Goal: Share content: Share content

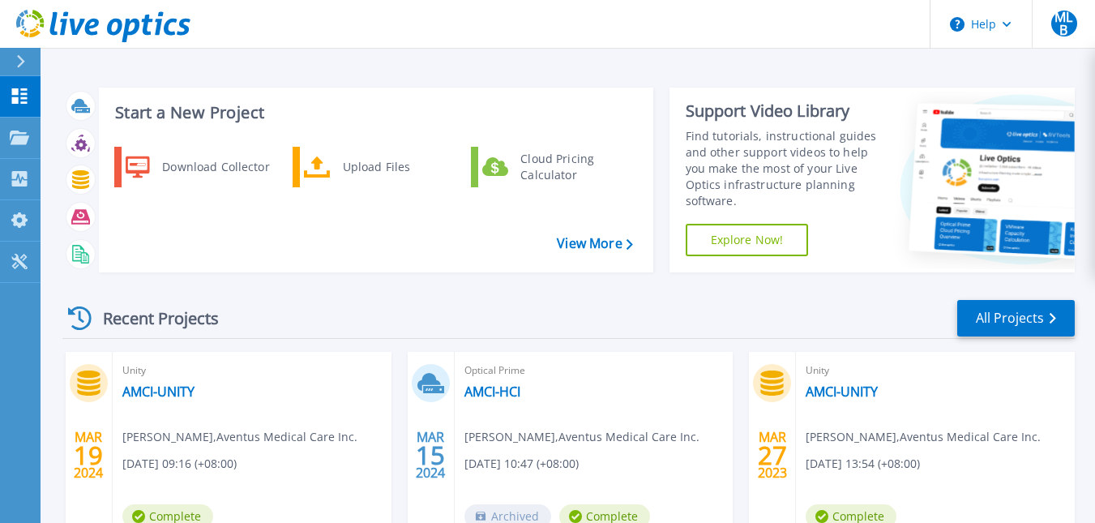
click at [826, 11] on header "Help MLB End User Mark Lawrenz Bautista mark.bautista@aventusmedical.com.ph Ave…" at bounding box center [547, 24] width 1095 height 49
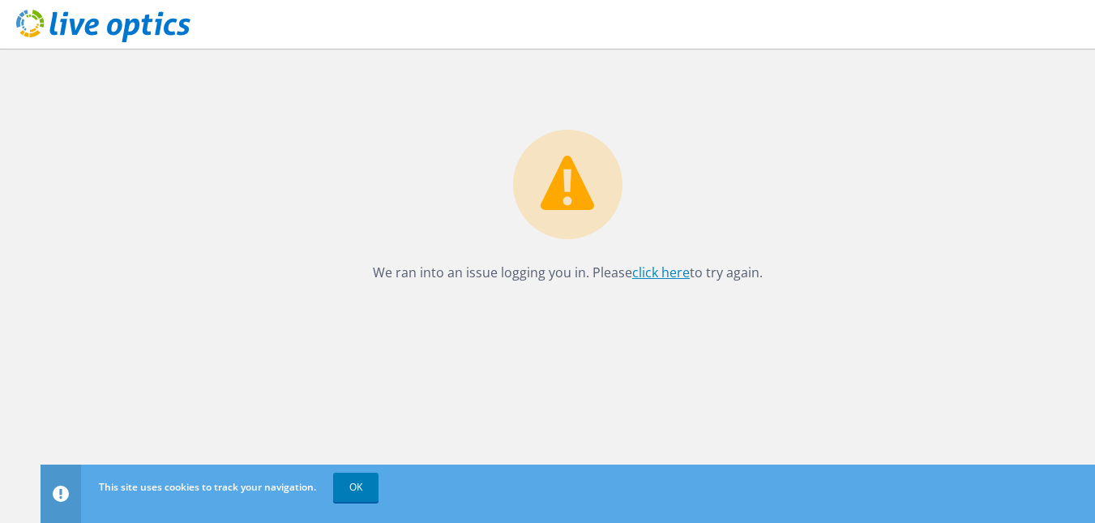
click at [681, 267] on link "click here" at bounding box center [661, 272] width 58 height 18
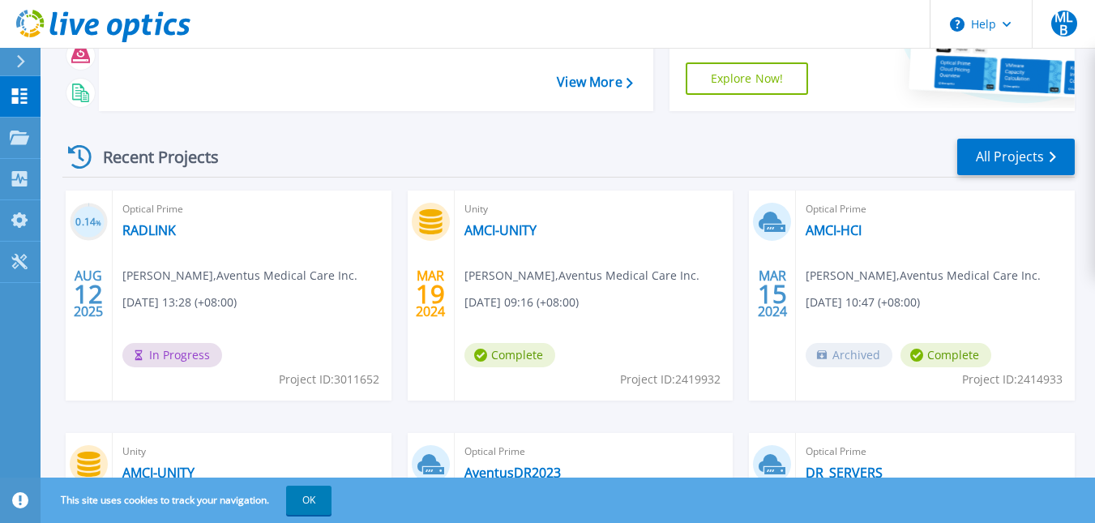
scroll to position [162, 0]
click at [159, 352] on span "In Progress" at bounding box center [172, 354] width 100 height 24
click at [988, 156] on link "All Projects" at bounding box center [1015, 156] width 117 height 36
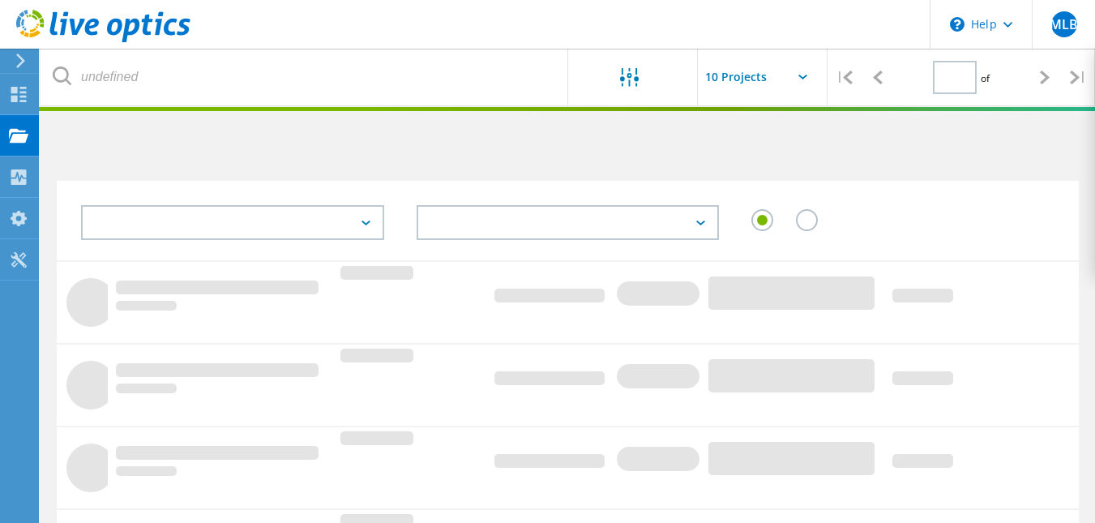
type input "1"
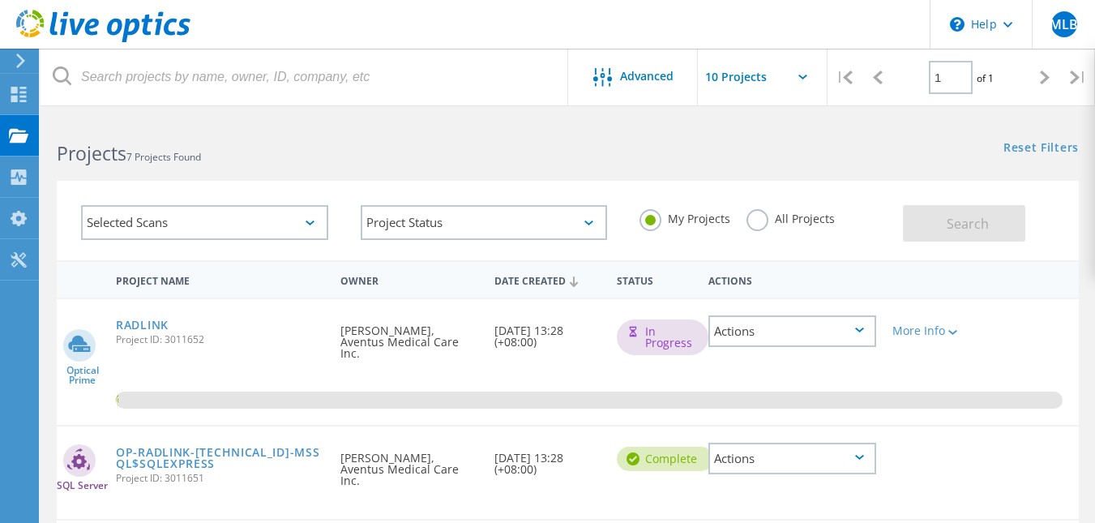
click at [857, 331] on icon at bounding box center [859, 329] width 9 height 5
click at [756, 355] on div "Share" at bounding box center [792, 356] width 164 height 25
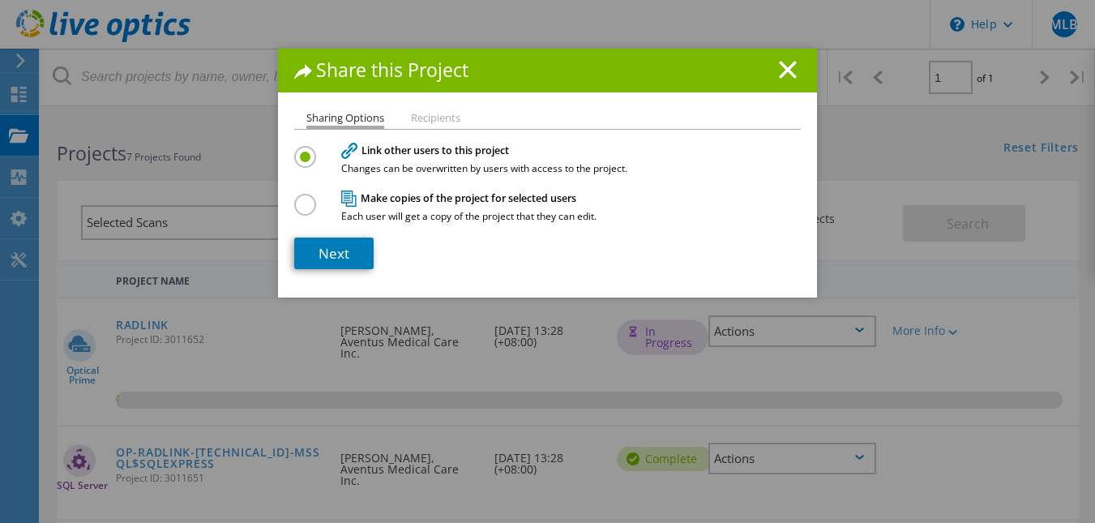
click at [419, 117] on li "Recipients" at bounding box center [435, 118] width 49 height 13
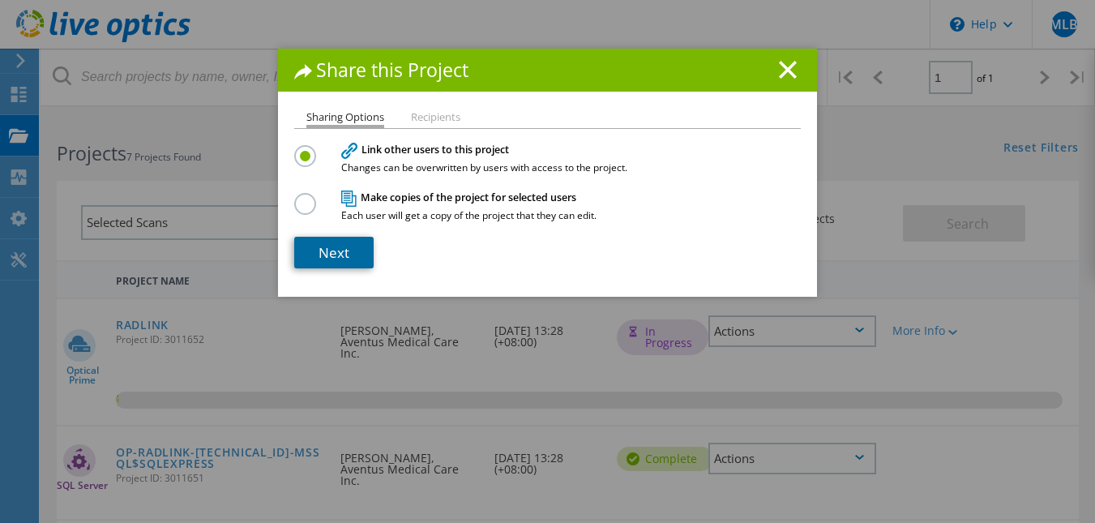
click at [343, 246] on link "Next" at bounding box center [333, 253] width 79 height 32
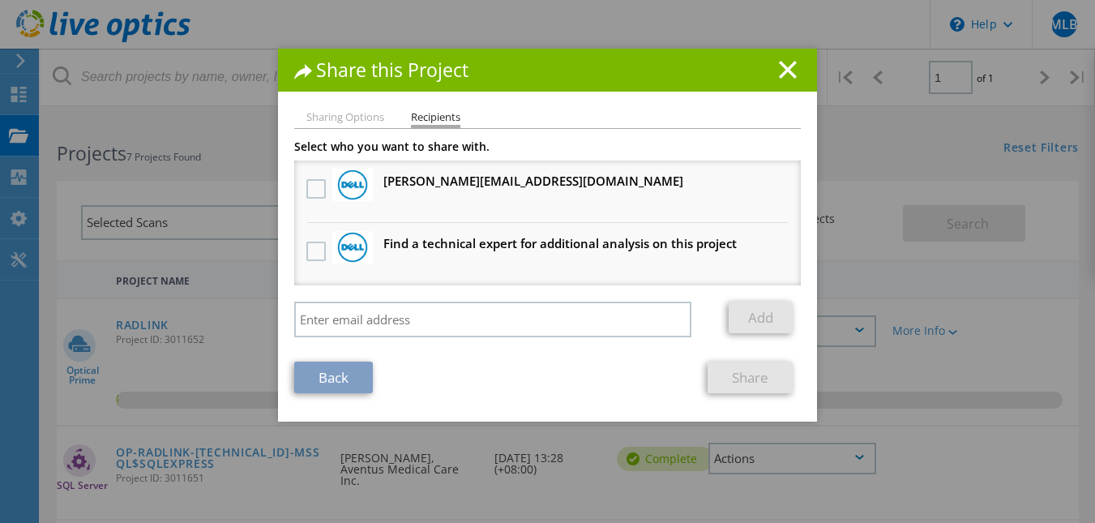
scroll to position [81, 0]
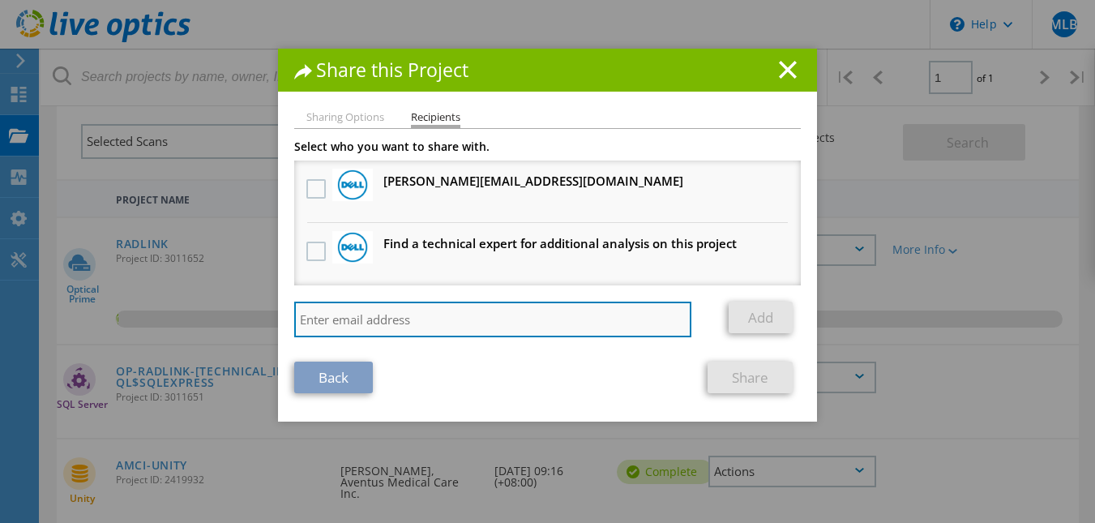
click at [498, 320] on input "search" at bounding box center [492, 319] width 397 height 36
click at [493, 320] on input "search" at bounding box center [492, 319] width 397 height 36
click at [503, 319] on input "search" at bounding box center [492, 319] width 397 height 36
type input "rhandy.tolomia@amti.com.ph"
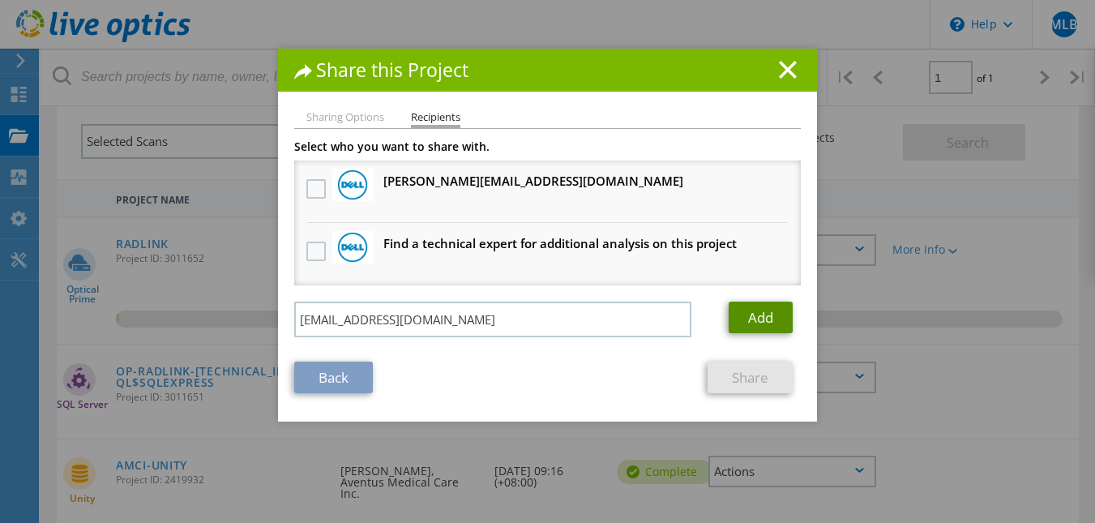
click at [760, 322] on link "Add" at bounding box center [760, 317] width 64 height 32
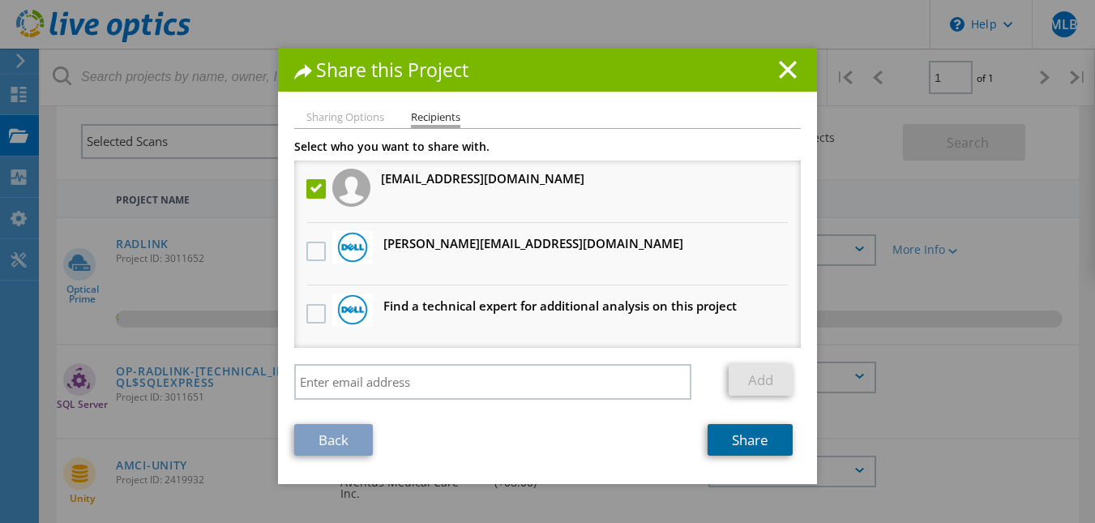
click at [740, 436] on link "Share" at bounding box center [749, 440] width 85 height 32
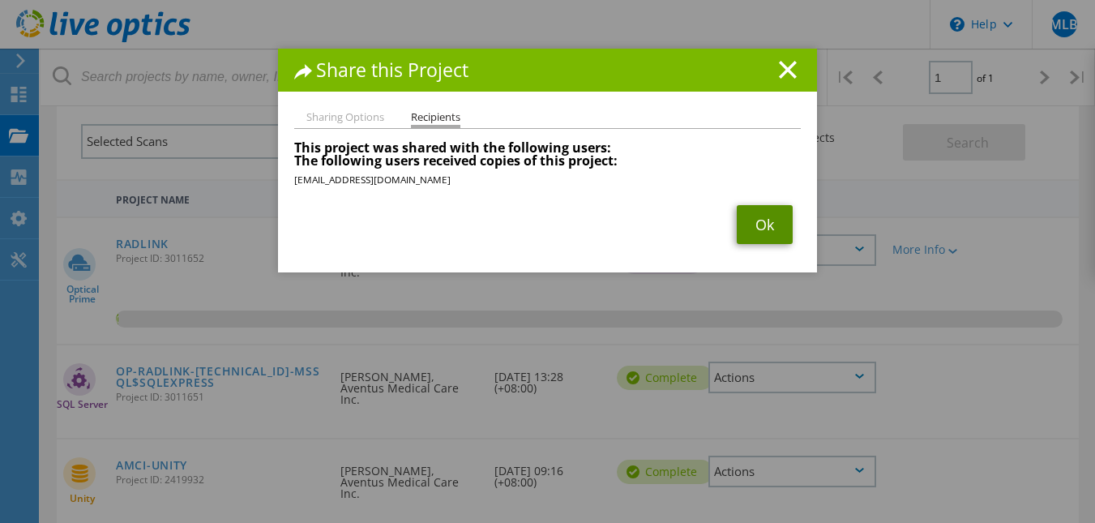
click at [760, 229] on link "Ok" at bounding box center [765, 224] width 56 height 39
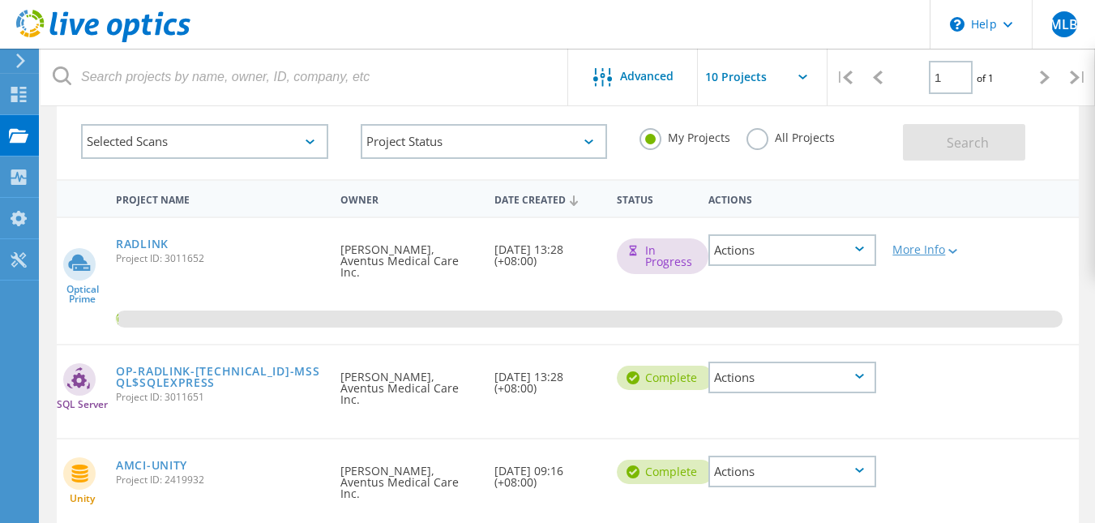
click at [948, 254] on icon at bounding box center [952, 251] width 9 height 5
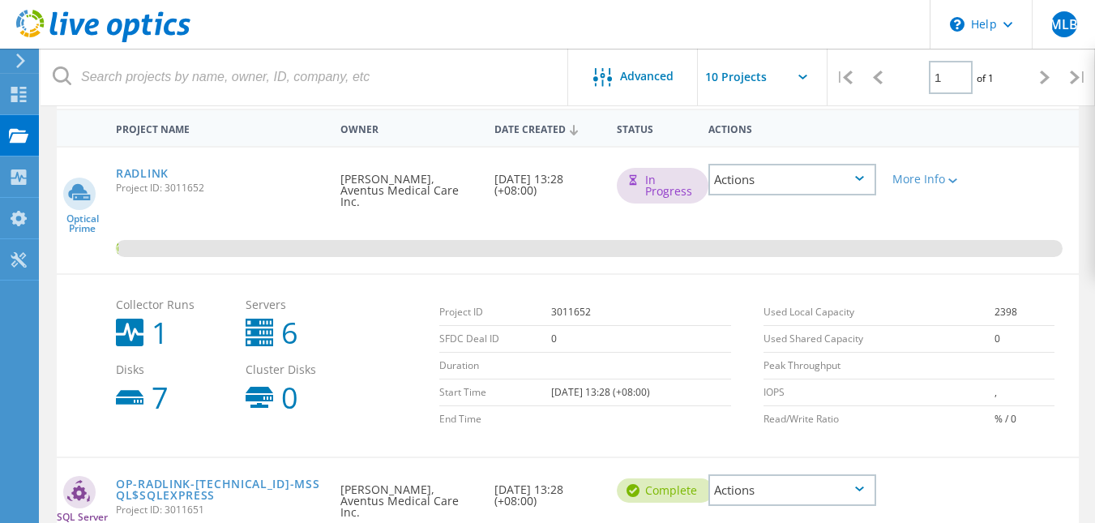
scroll to position [243, 0]
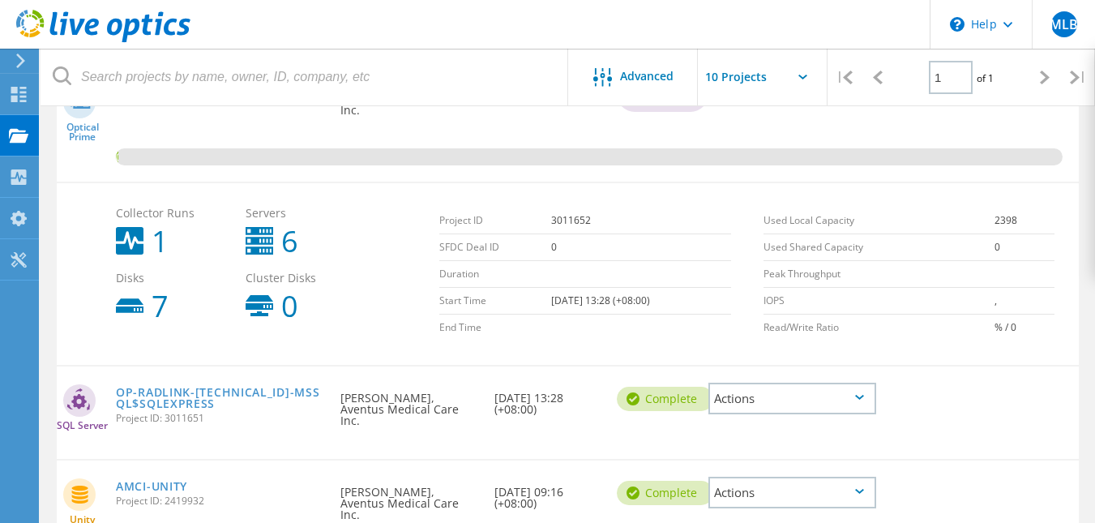
click at [793, 383] on div "Actions" at bounding box center [792, 398] width 168 height 32
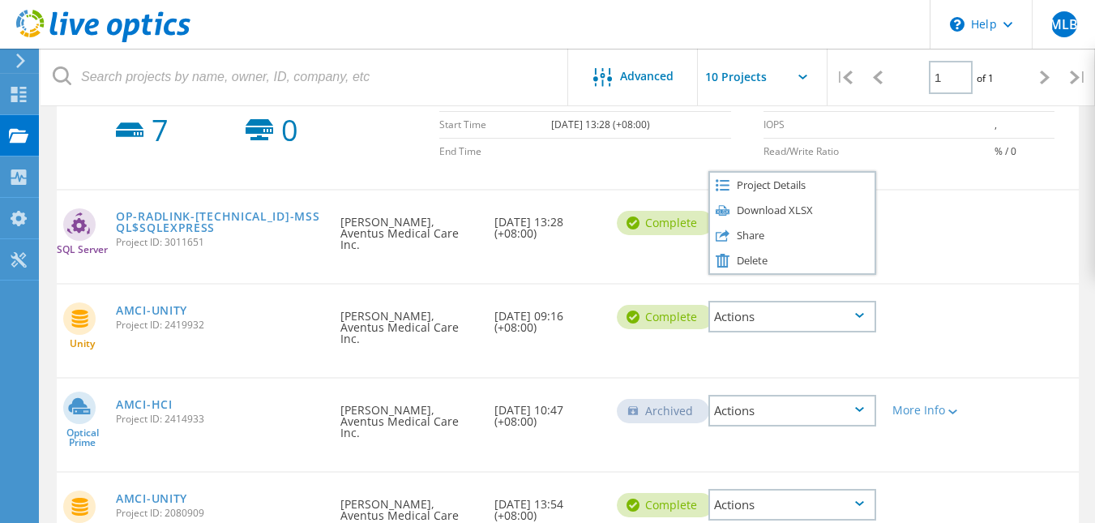
scroll to position [486, 0]
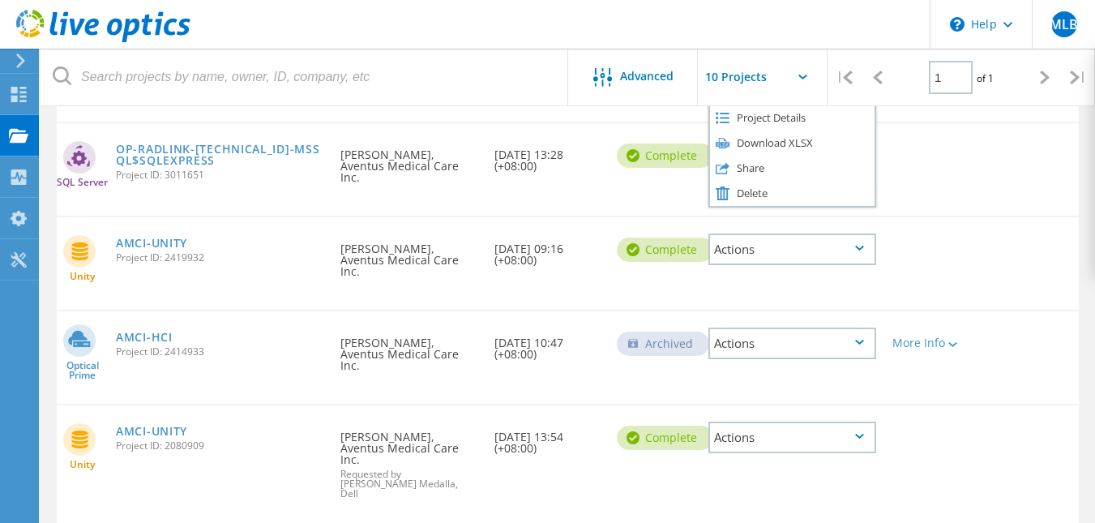
click at [233, 311] on div "AMCI-HCI Project ID: 2414933" at bounding box center [220, 342] width 224 height 62
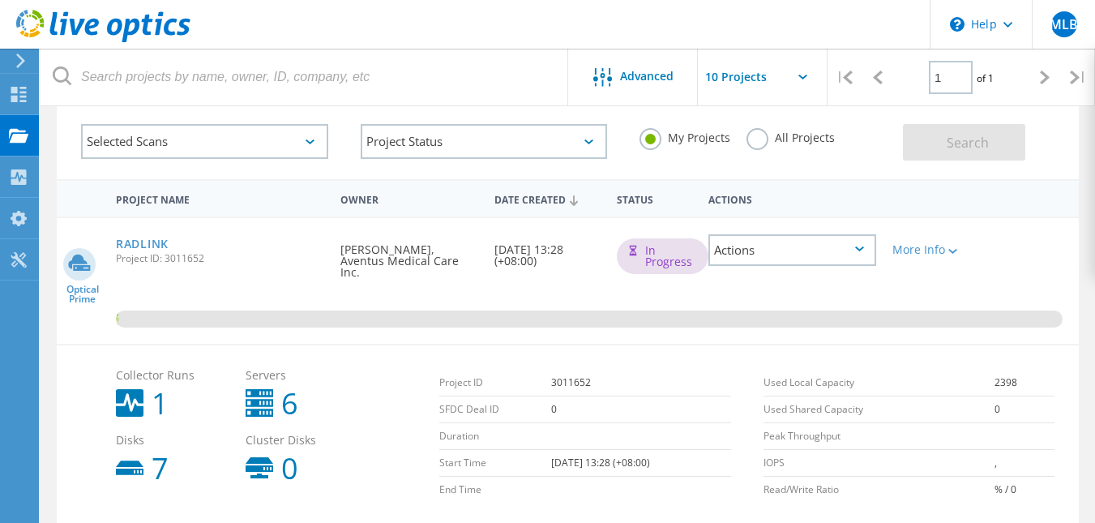
scroll to position [162, 0]
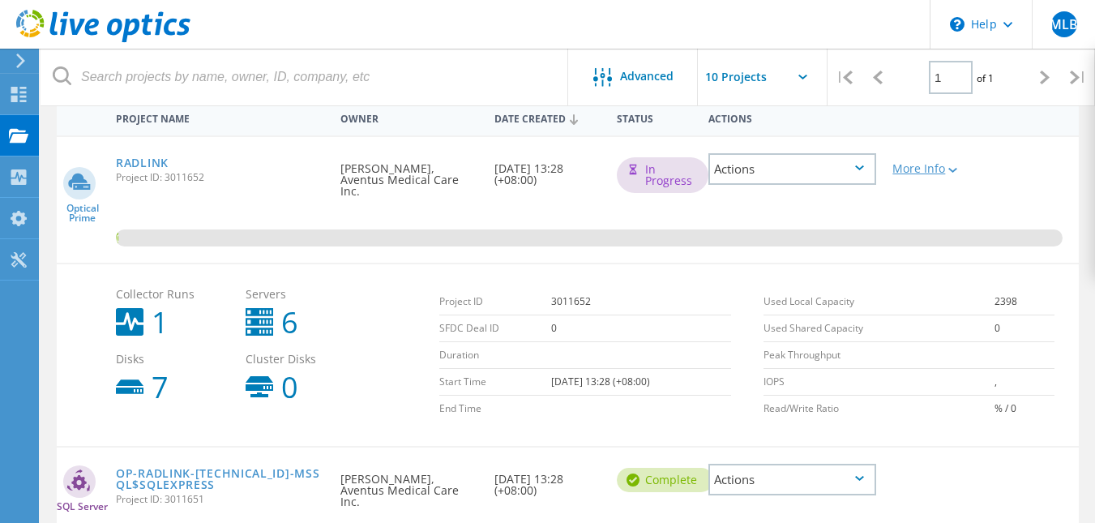
click at [948, 173] on icon at bounding box center [952, 170] width 9 height 5
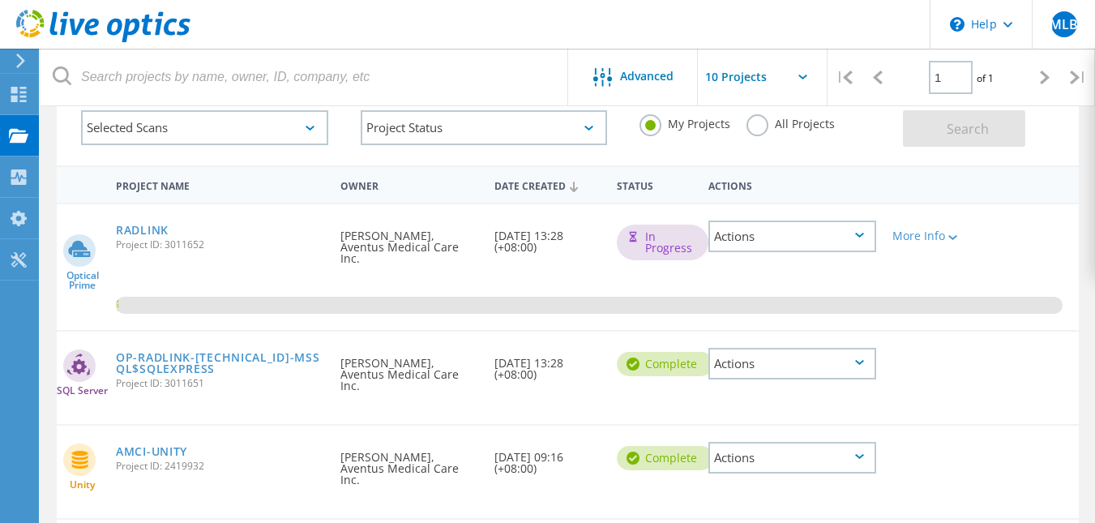
scroll to position [0, 0]
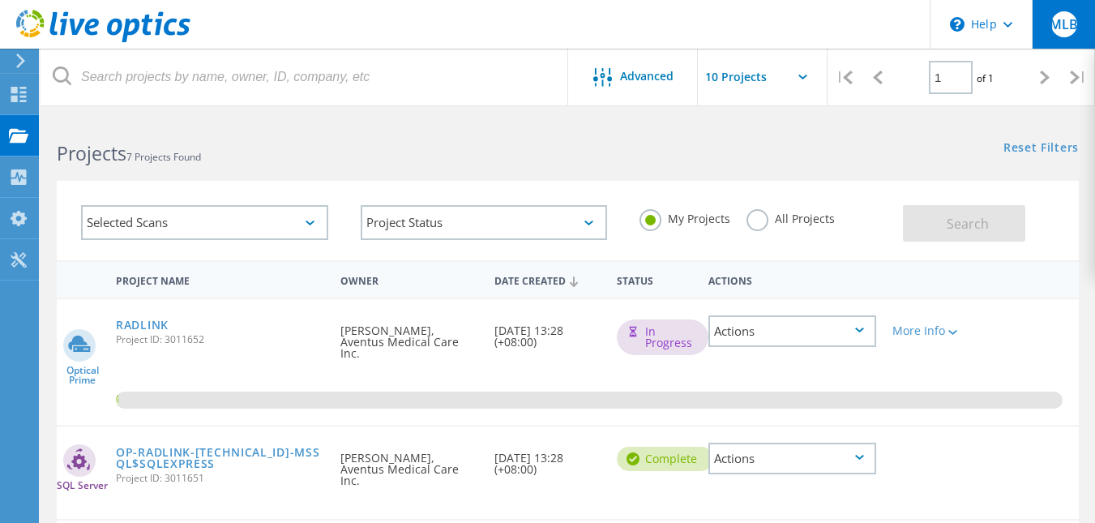
click at [1071, 30] on span "MLB" at bounding box center [1063, 24] width 28 height 13
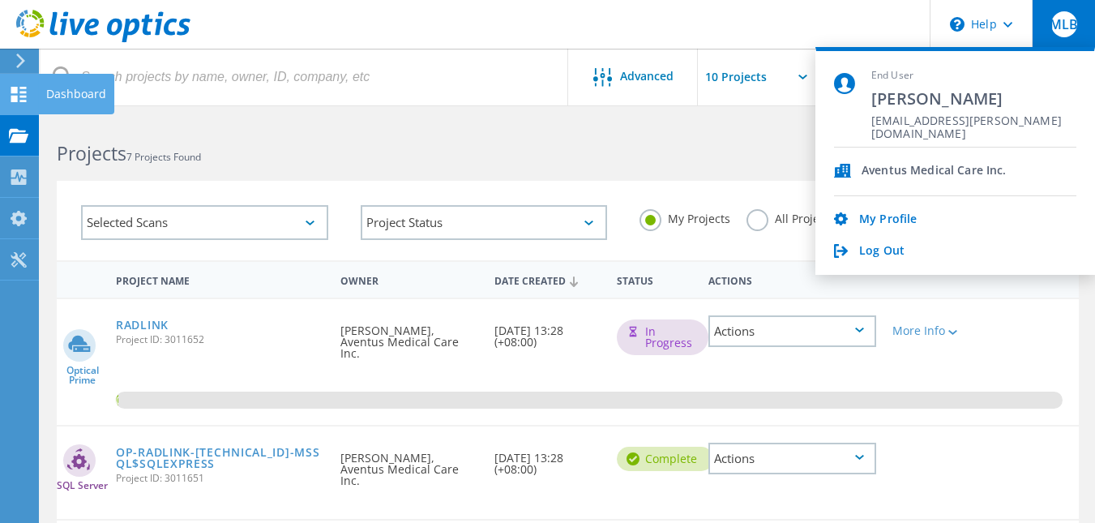
click at [17, 96] on use at bounding box center [18, 94] width 15 height 15
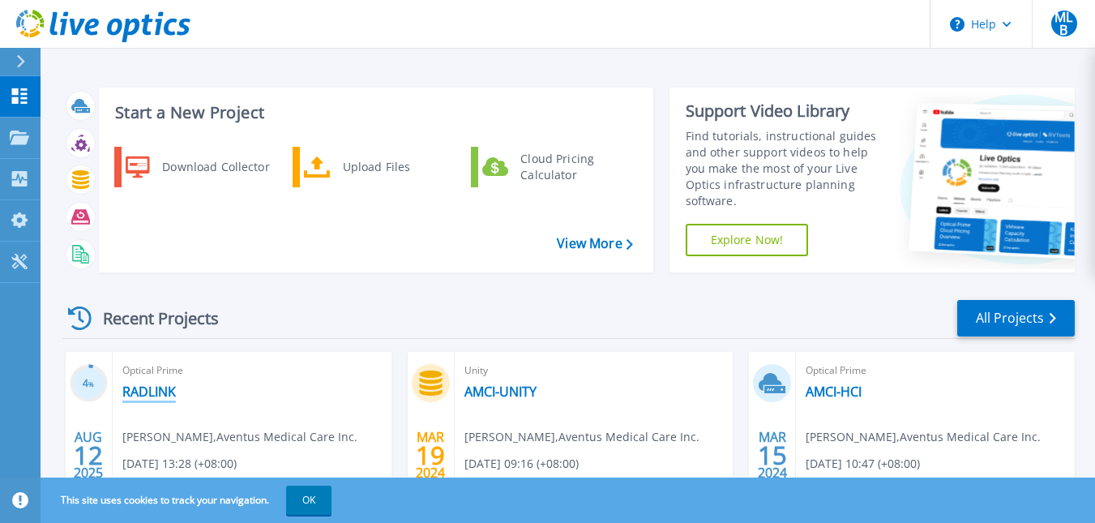
click at [167, 384] on link "RADLINK" at bounding box center [148, 391] width 53 height 16
click at [159, 389] on link "RADLINK" at bounding box center [148, 391] width 53 height 16
